Goal: Information Seeking & Learning: Learn about a topic

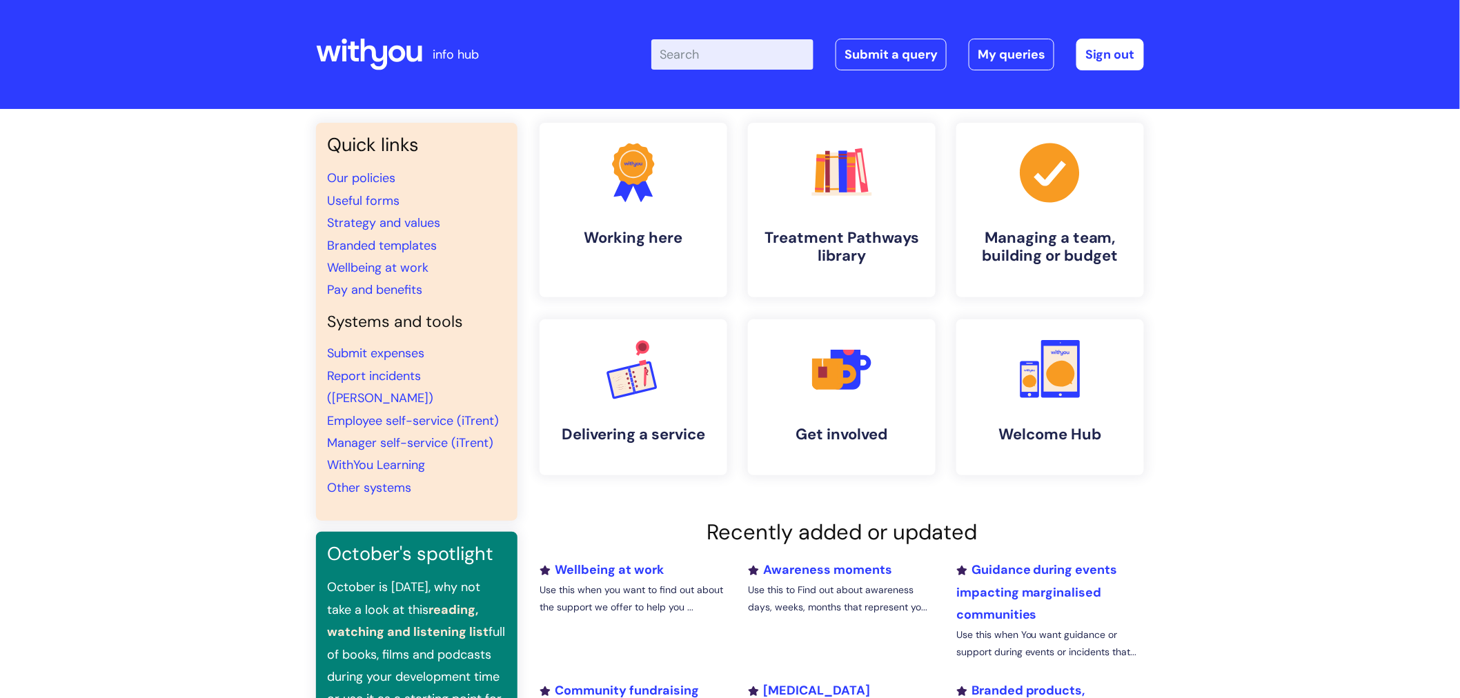
click at [694, 52] on input "Enter your search term here..." at bounding box center [732, 54] width 162 height 30
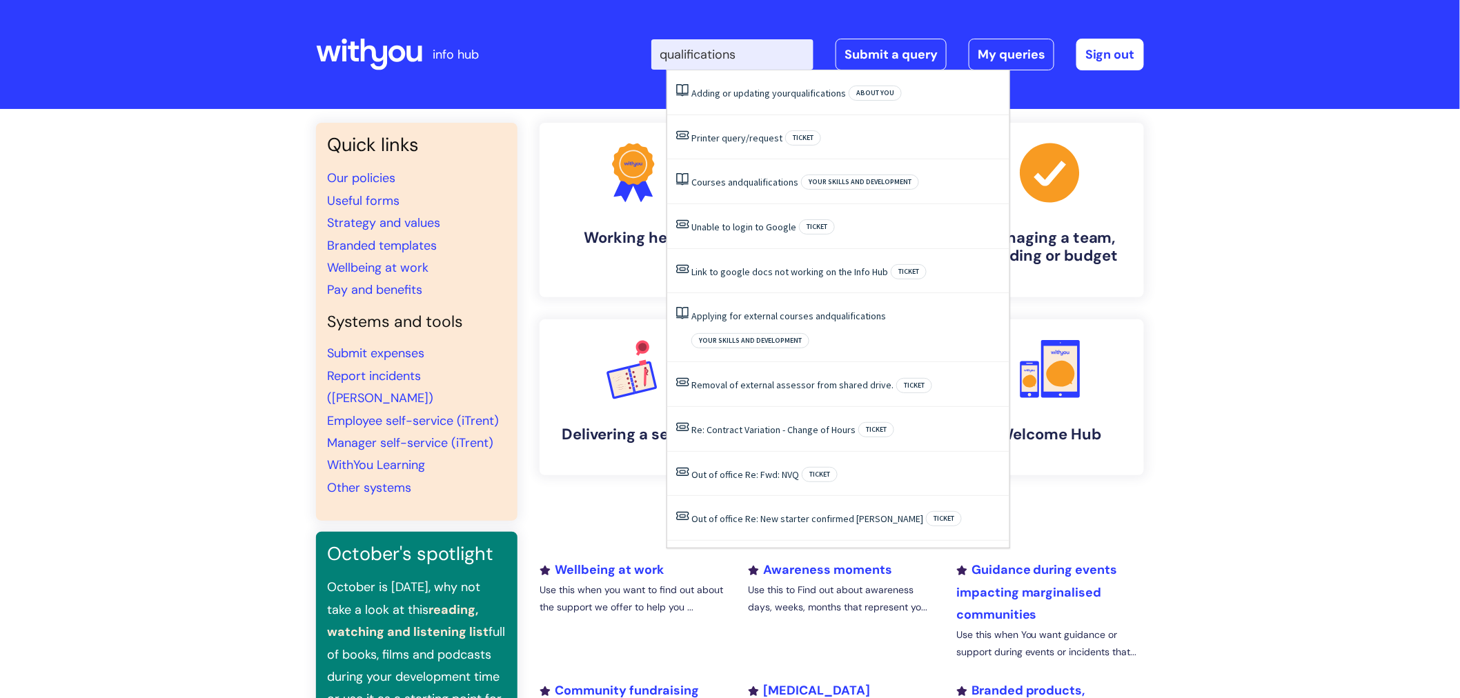
type input "qualifications"
click button "Search" at bounding box center [0, 0] width 0 height 0
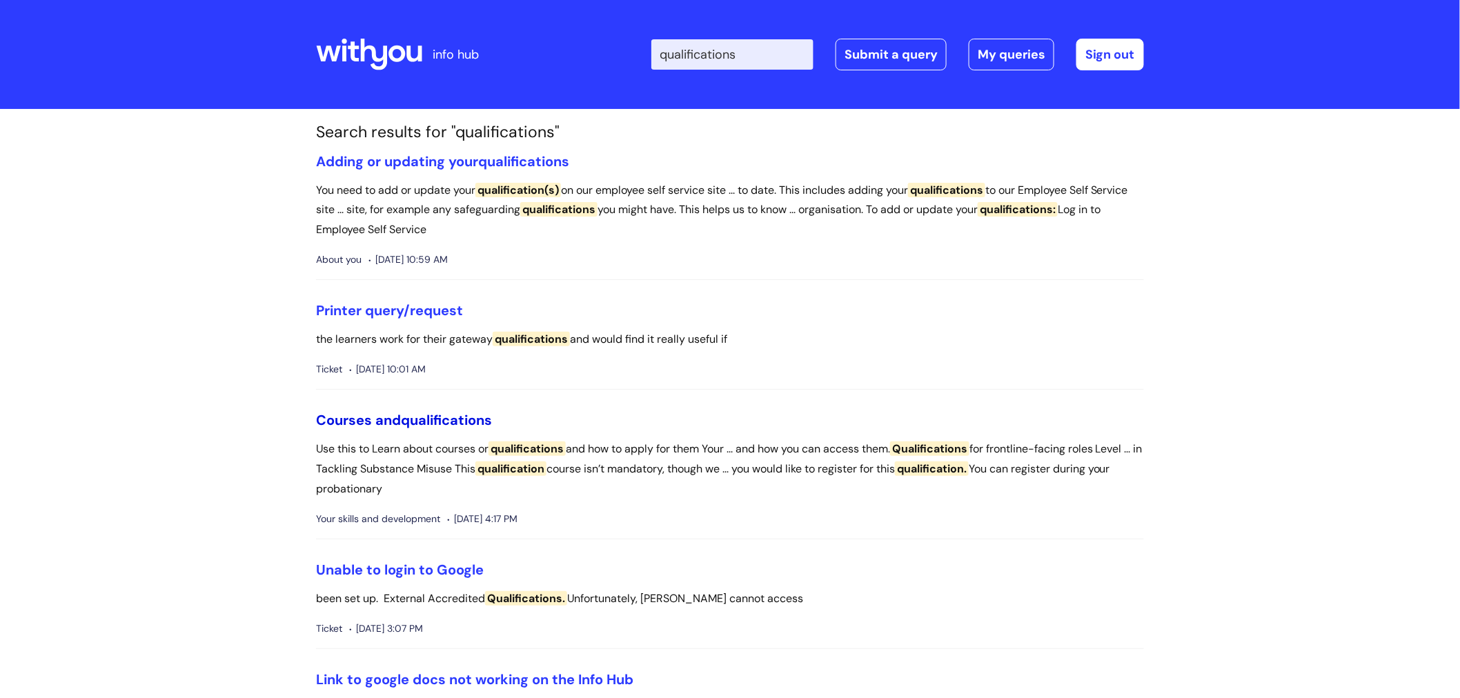
click at [470, 419] on span "qualifications" at bounding box center [446, 420] width 91 height 18
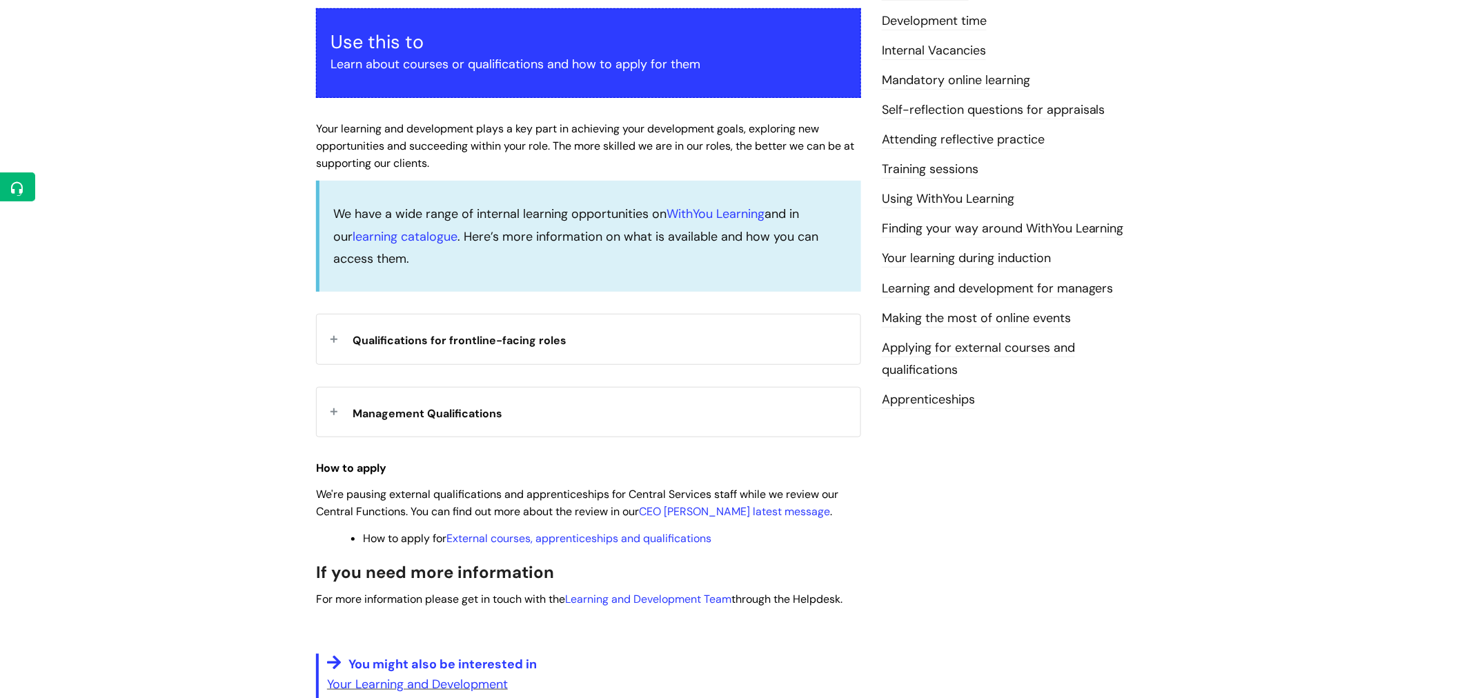
scroll to position [254, 0]
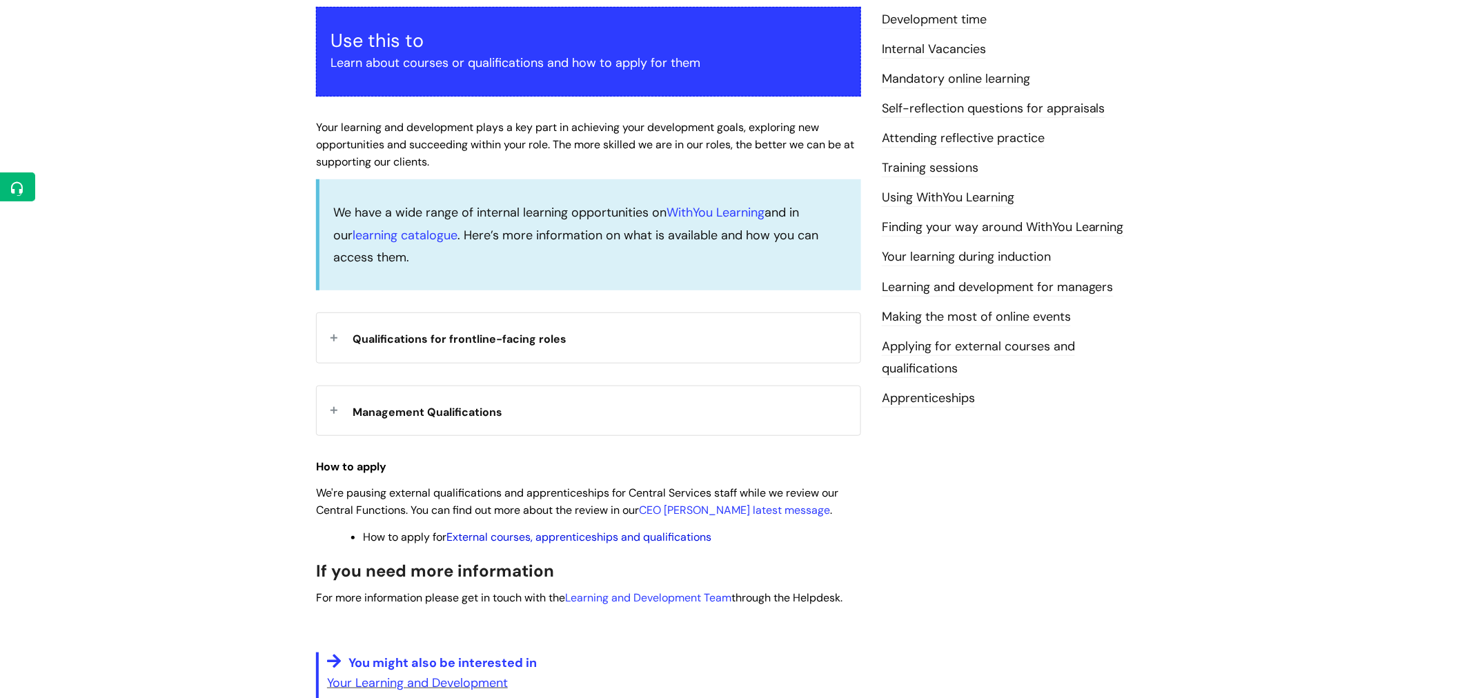
click at [524, 540] on link "External courses, apprenticeships and qualifications" at bounding box center [578, 537] width 265 height 14
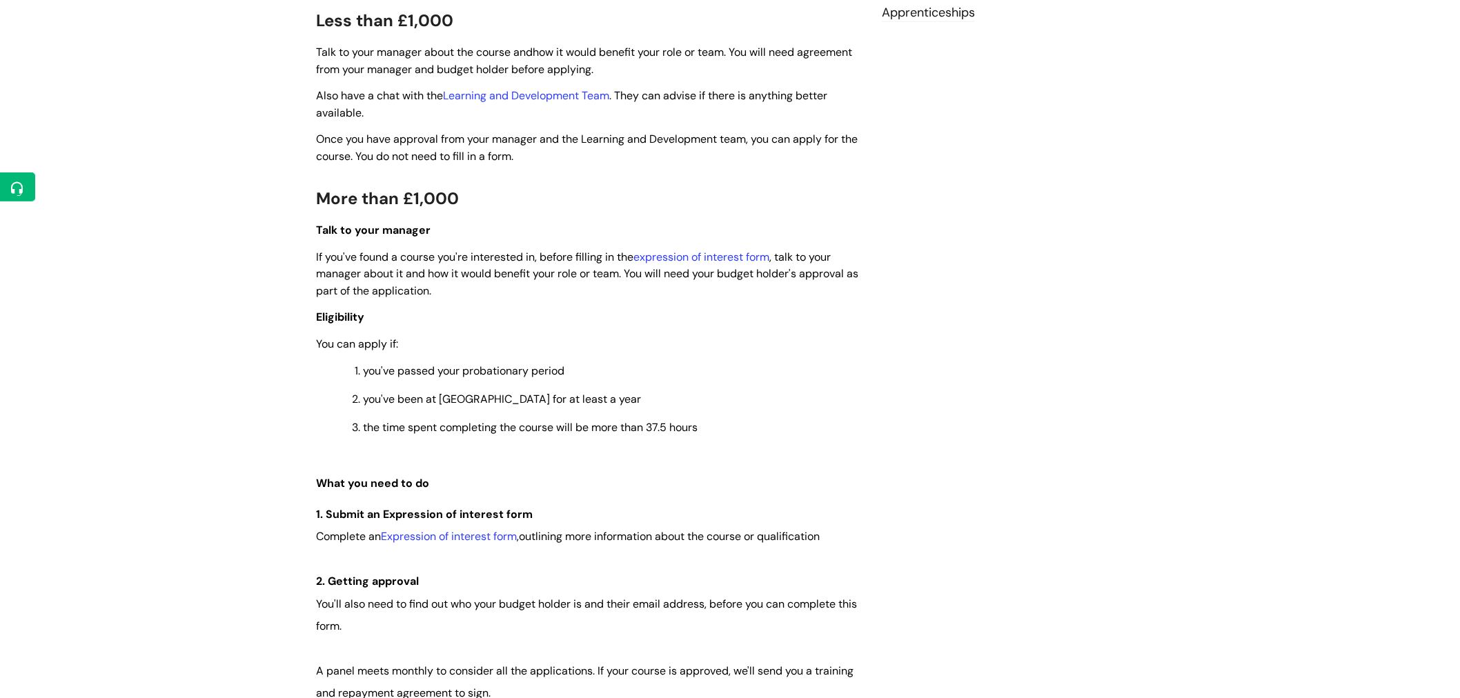
scroll to position [607, 0]
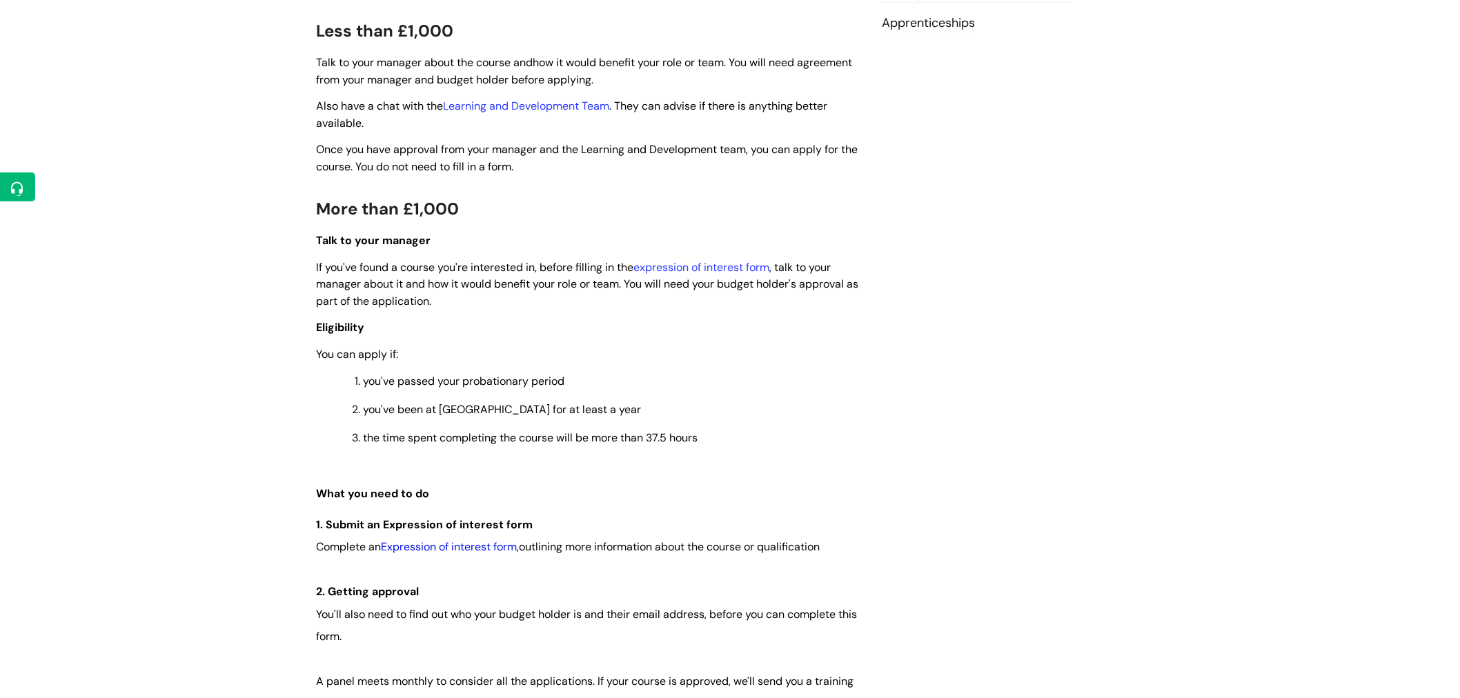
click at [487, 549] on link "Expression of interest form" at bounding box center [449, 547] width 136 height 14
